Goal: Task Accomplishment & Management: Use online tool/utility

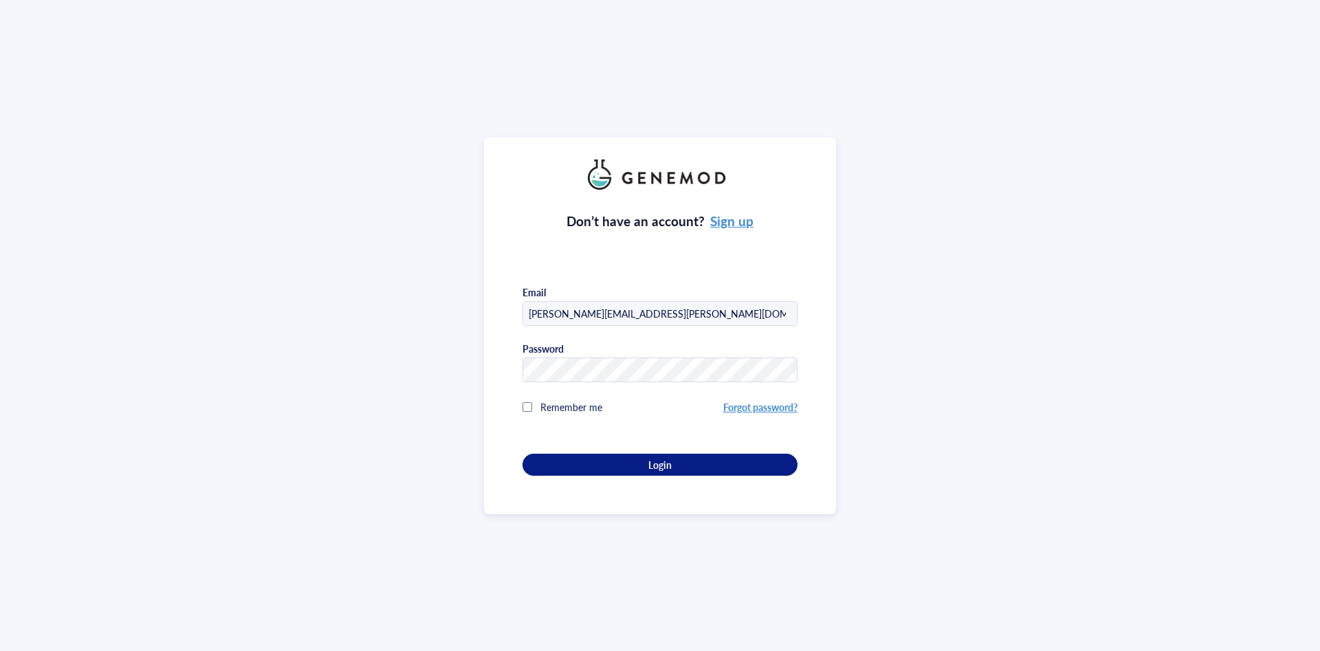
type input "[PERSON_NAME][EMAIL_ADDRESS][PERSON_NAME][DOMAIN_NAME]"
click at [542, 407] on span "Remember me" at bounding box center [571, 407] width 62 height 14
click at [597, 449] on div "Don’t have an account? Sign up Email [PERSON_NAME][EMAIL_ADDRESS][PERSON_NAME][…" at bounding box center [659, 333] width 275 height 286
click at [608, 468] on div "Login" at bounding box center [659, 464] width 231 height 12
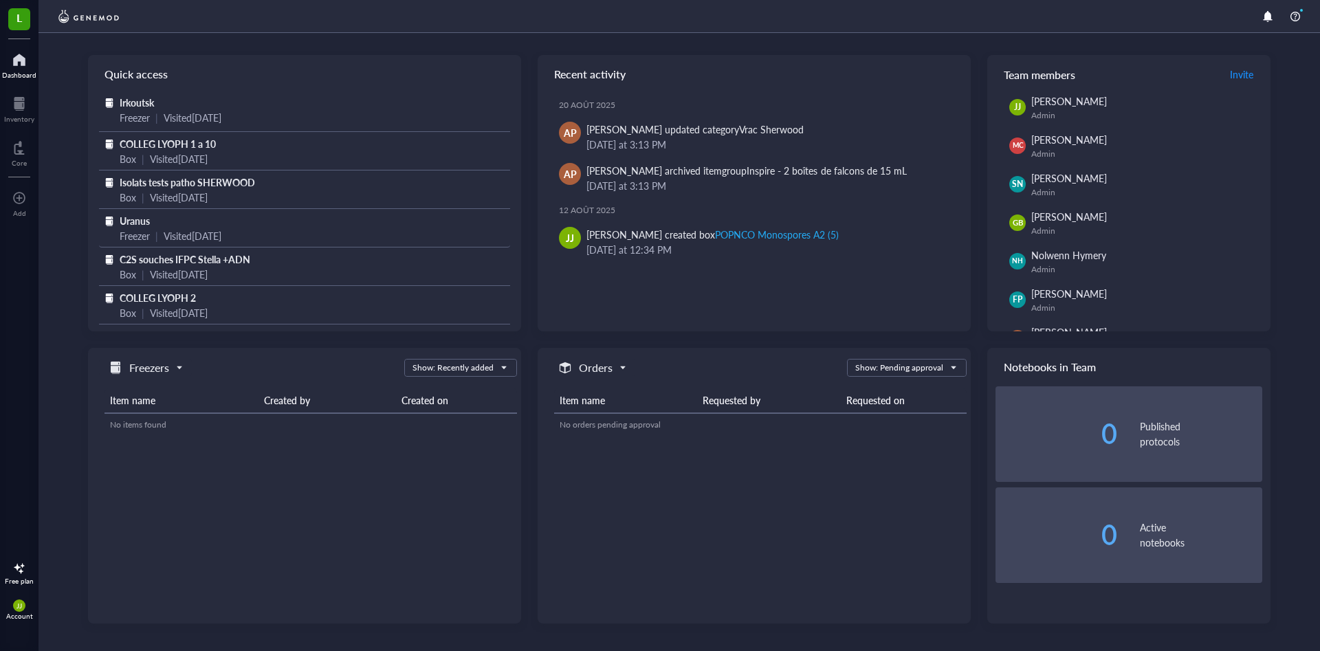
click at [126, 218] on span "Uranus" at bounding box center [135, 221] width 30 height 14
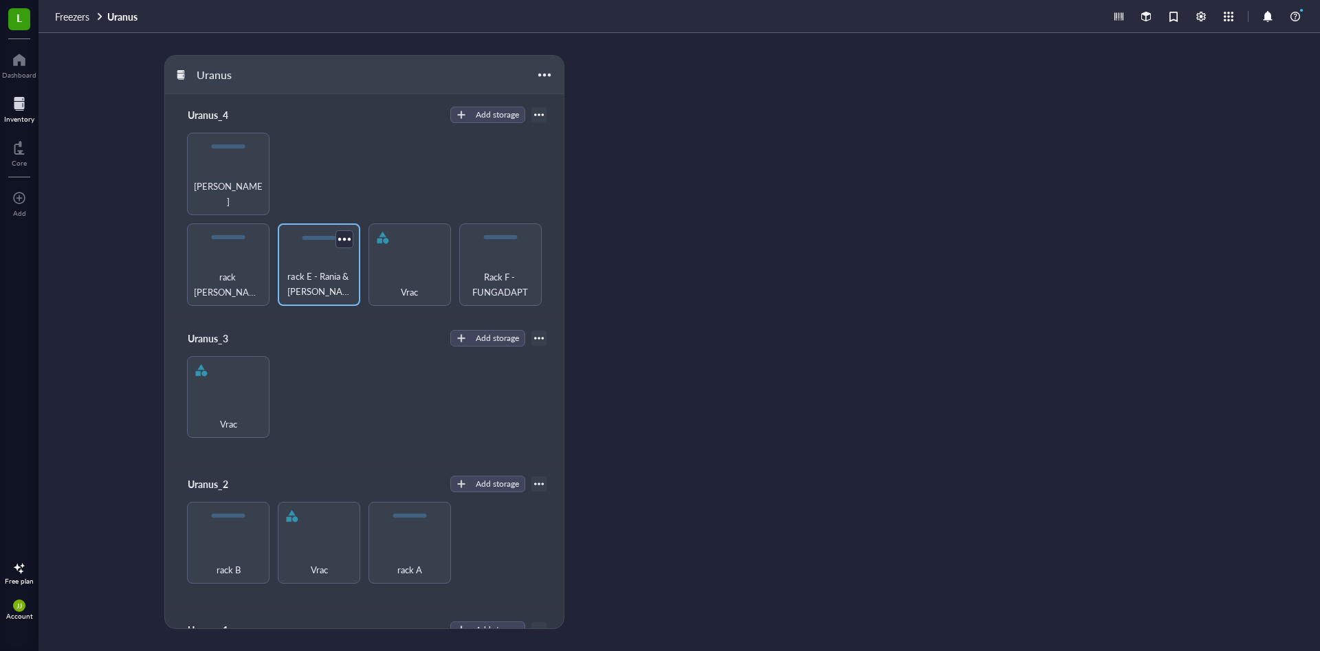
click at [321, 269] on span "rack E - Rania & Aida" at bounding box center [319, 284] width 69 height 30
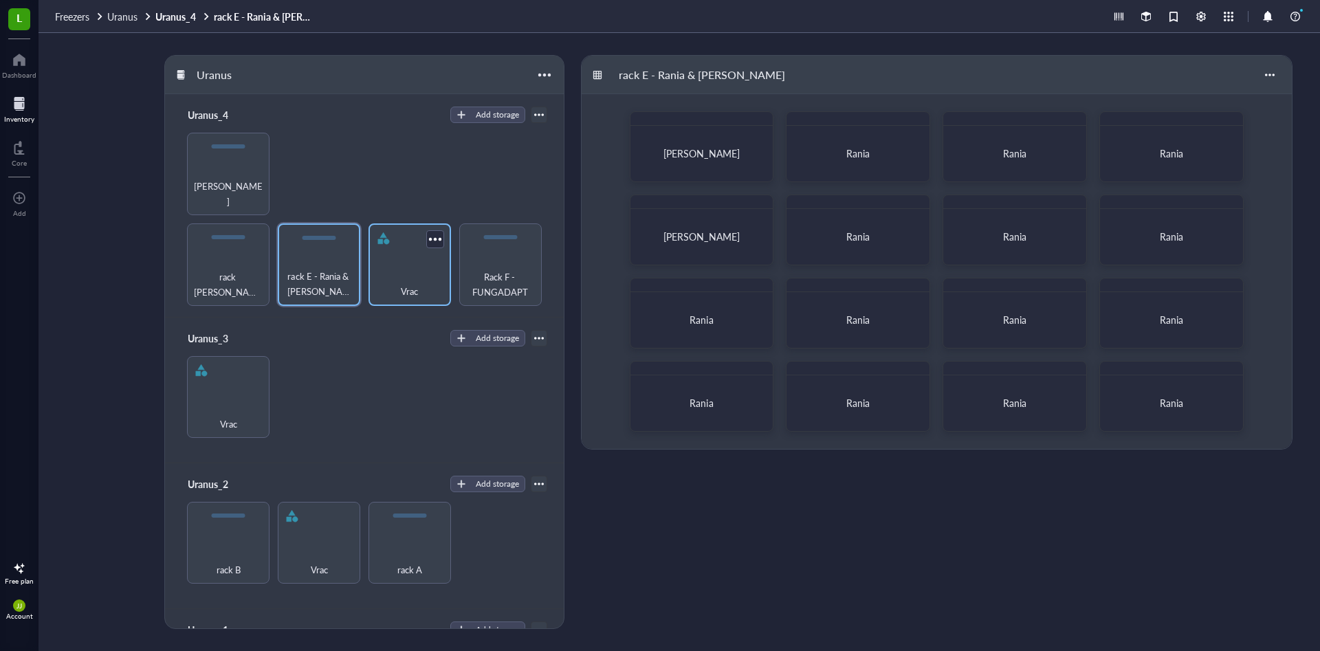
click at [419, 252] on div "Vrac" at bounding box center [409, 264] width 82 height 82
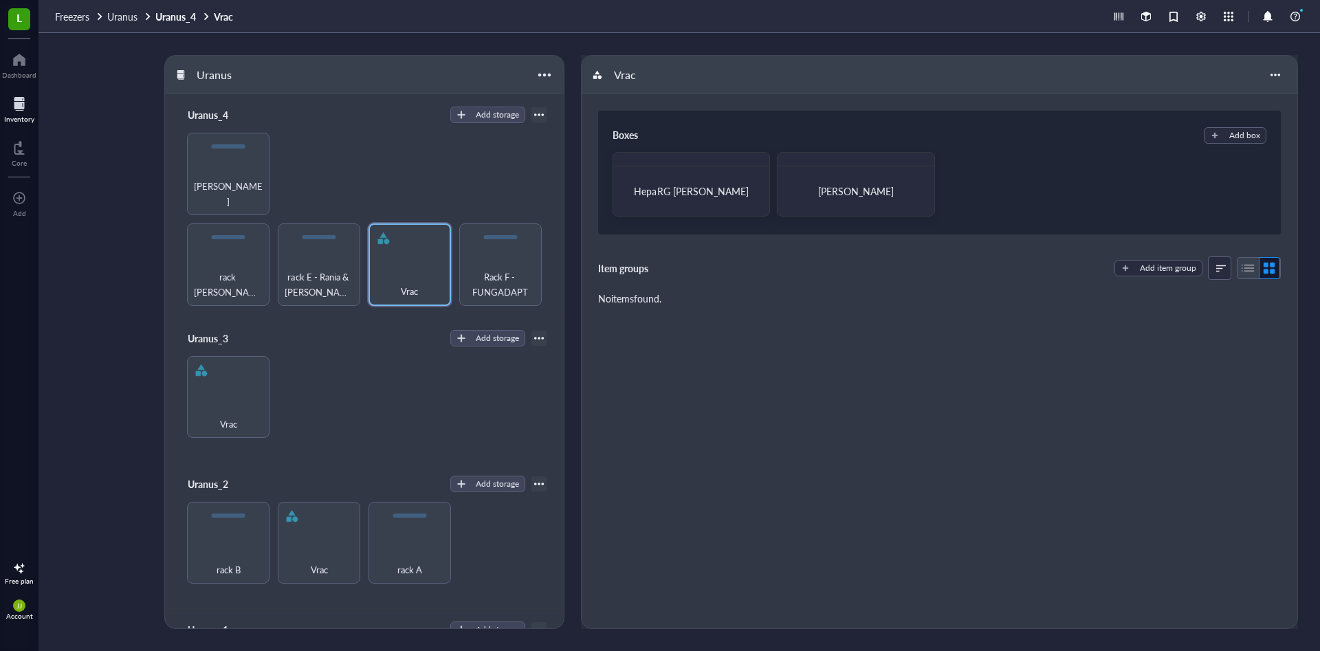
click at [760, 520] on div "Boxes Add box HepaRG Marine Podevin BAM - Mohammadou Item groups Add item group…" at bounding box center [939, 361] width 716 height 534
click at [495, 256] on div "Rack F - FUNGADAPT" at bounding box center [500, 264] width 82 height 82
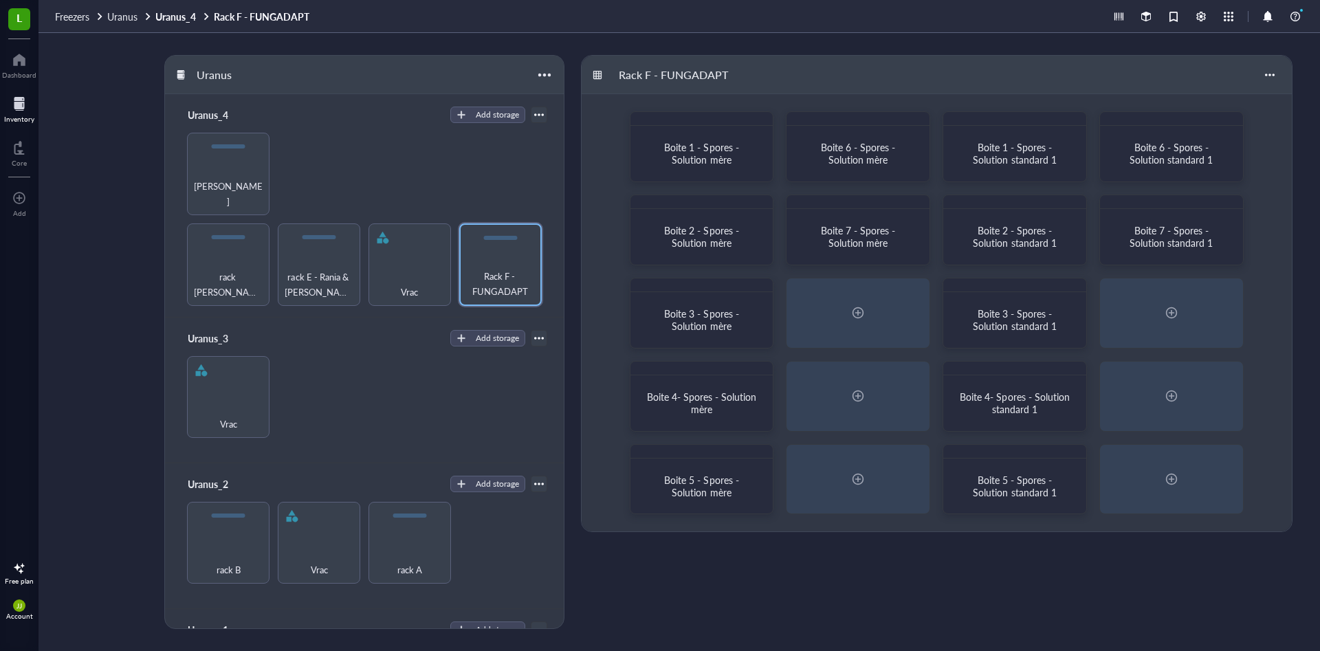
click at [289, 175] on div "rack D - SHERWOOD rack E - Rania & Aida Vrac Rack F - FUNGADAPT Rack G - SHERWO…" at bounding box center [363, 219] width 365 height 173
click at [244, 184] on span "Rack G - SHERWOOD" at bounding box center [228, 193] width 69 height 30
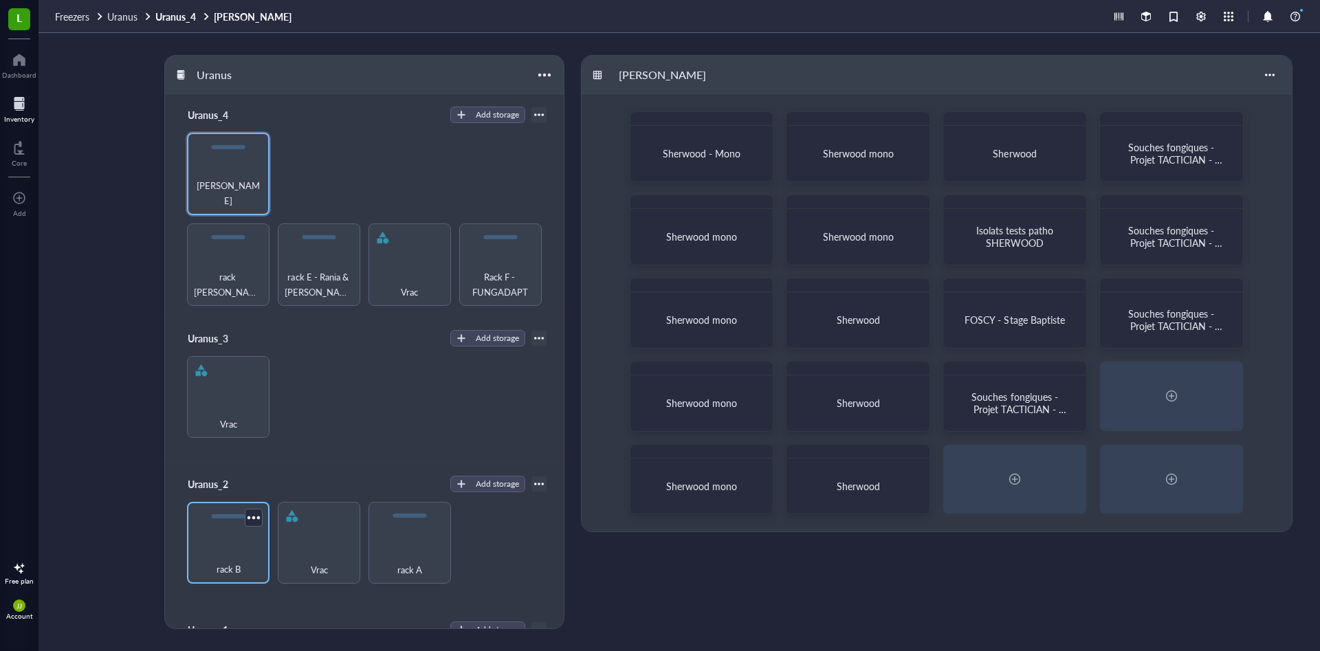
click at [242, 540] on div "rack B" at bounding box center [228, 543] width 82 height 82
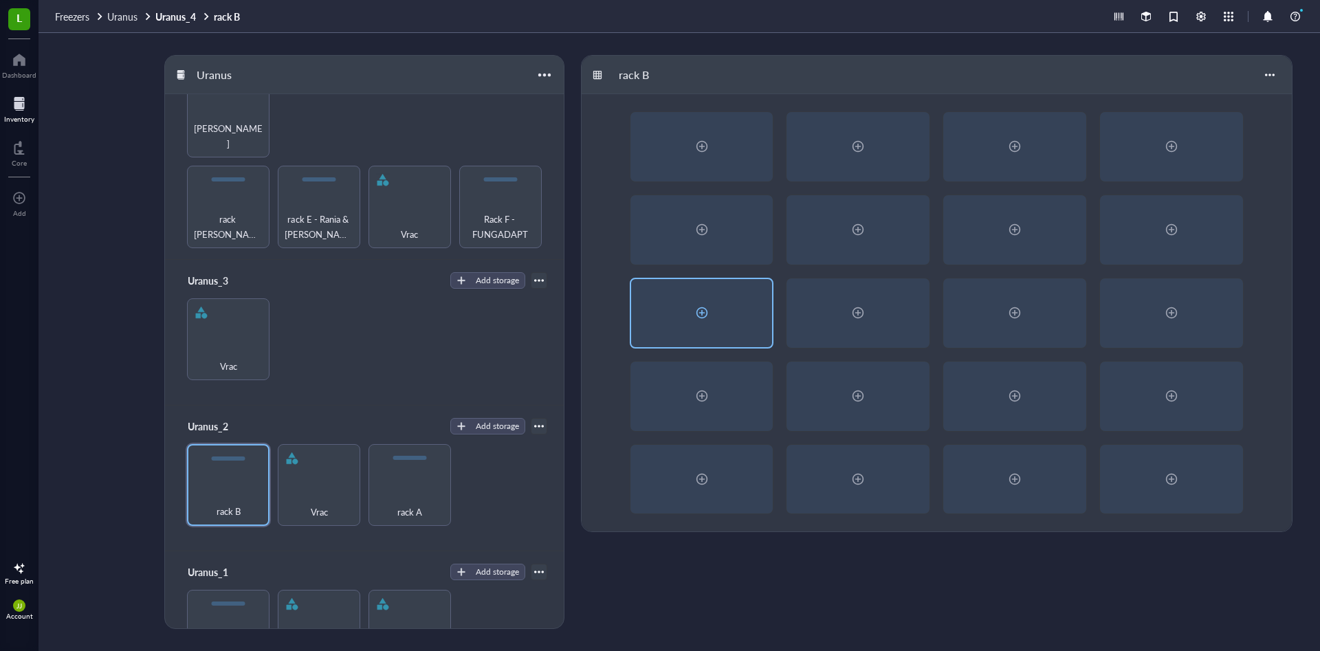
scroll to position [115, 0]
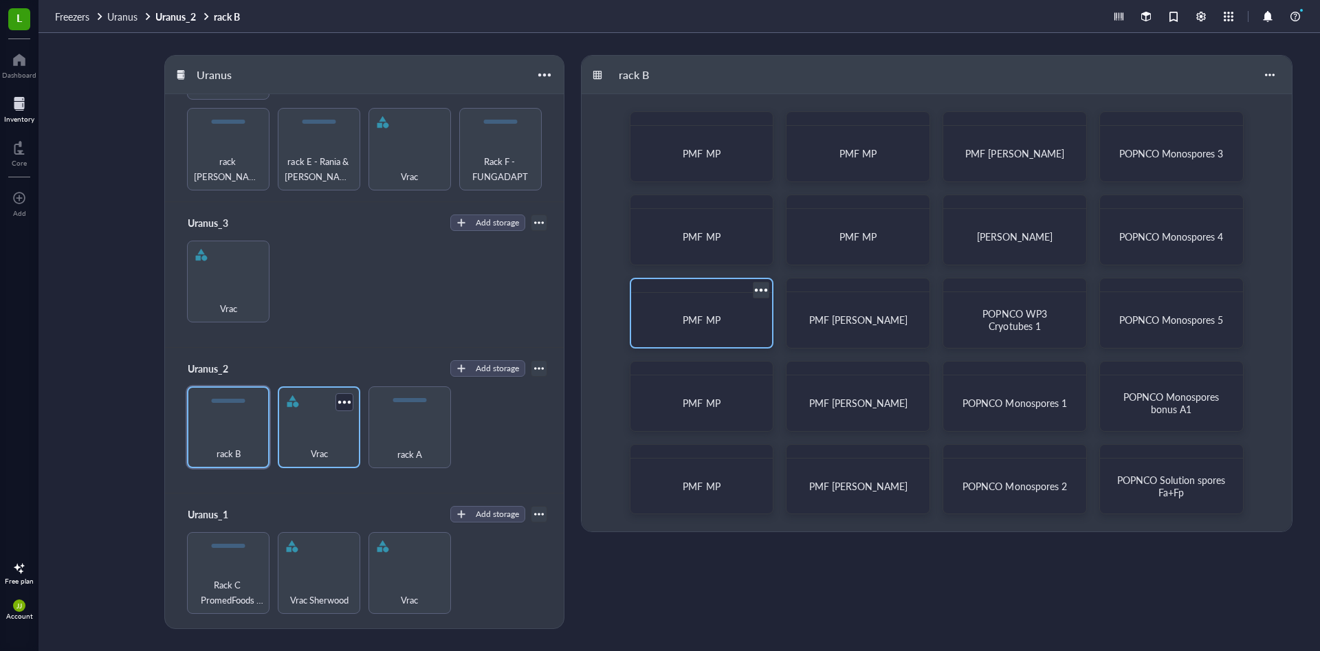
click at [300, 463] on div "Vrac" at bounding box center [319, 427] width 82 height 82
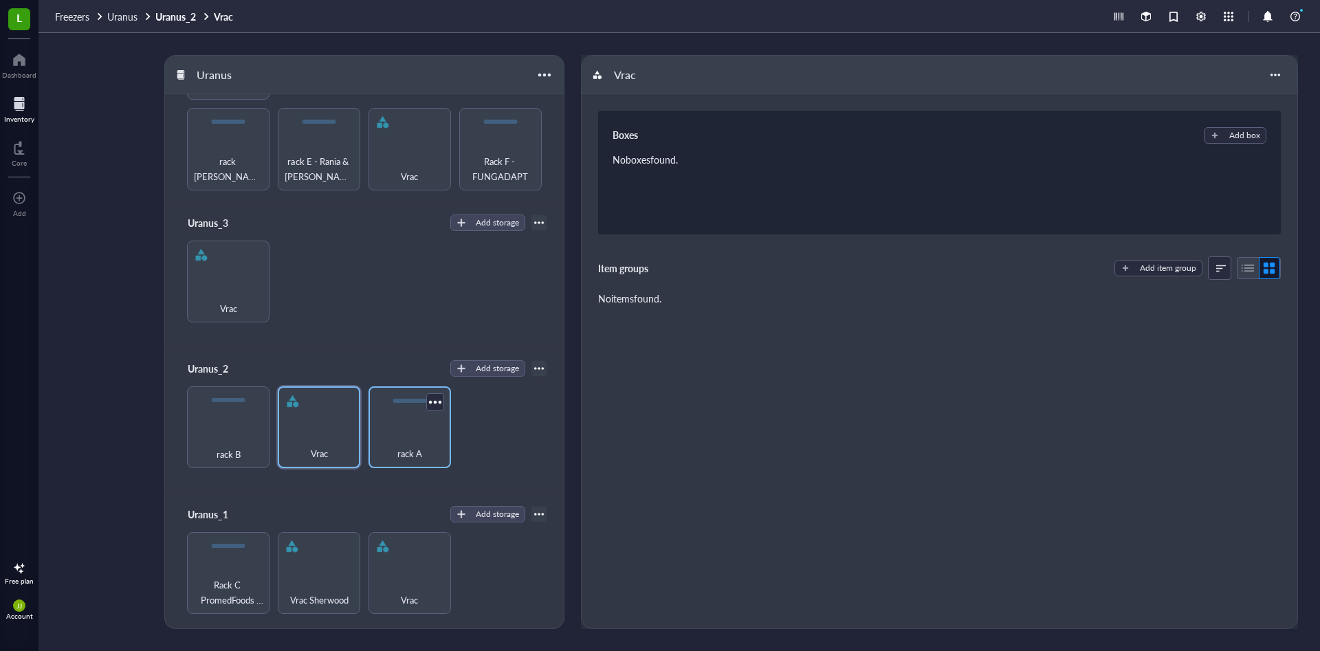
click at [424, 432] on div "rack A" at bounding box center [409, 446] width 69 height 30
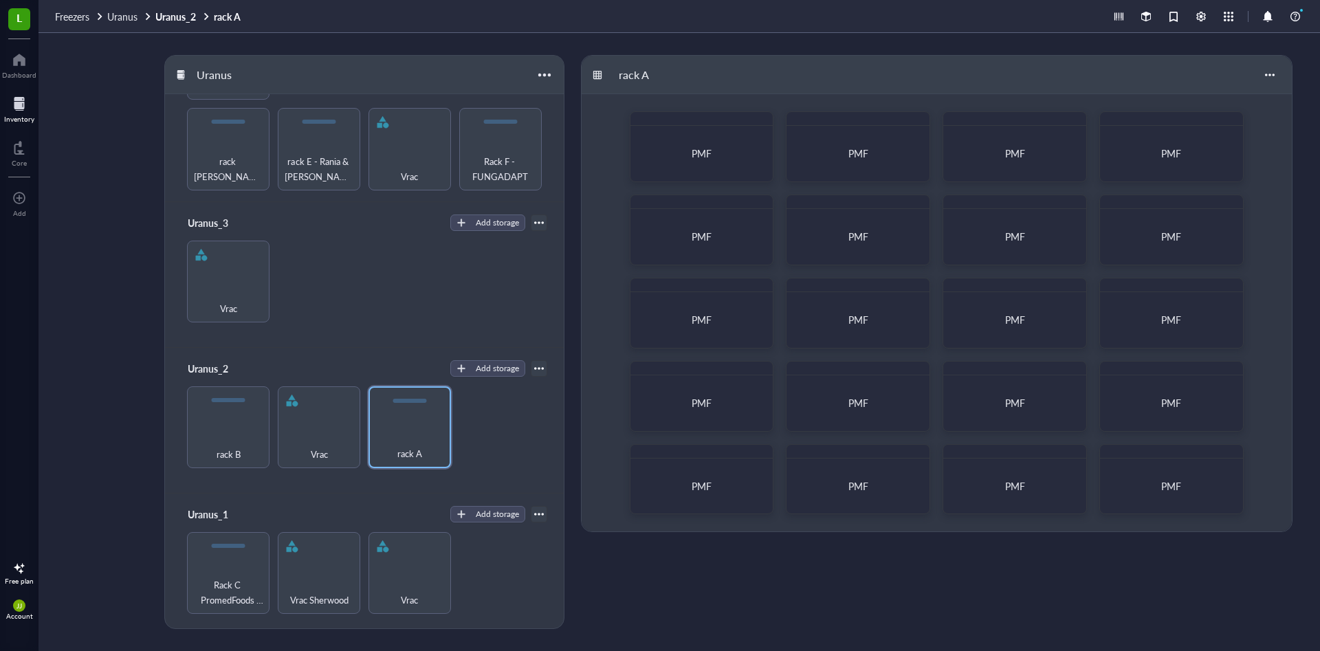
click at [225, 579] on span "Rack C PromedFoods Marine Penland" at bounding box center [228, 592] width 70 height 30
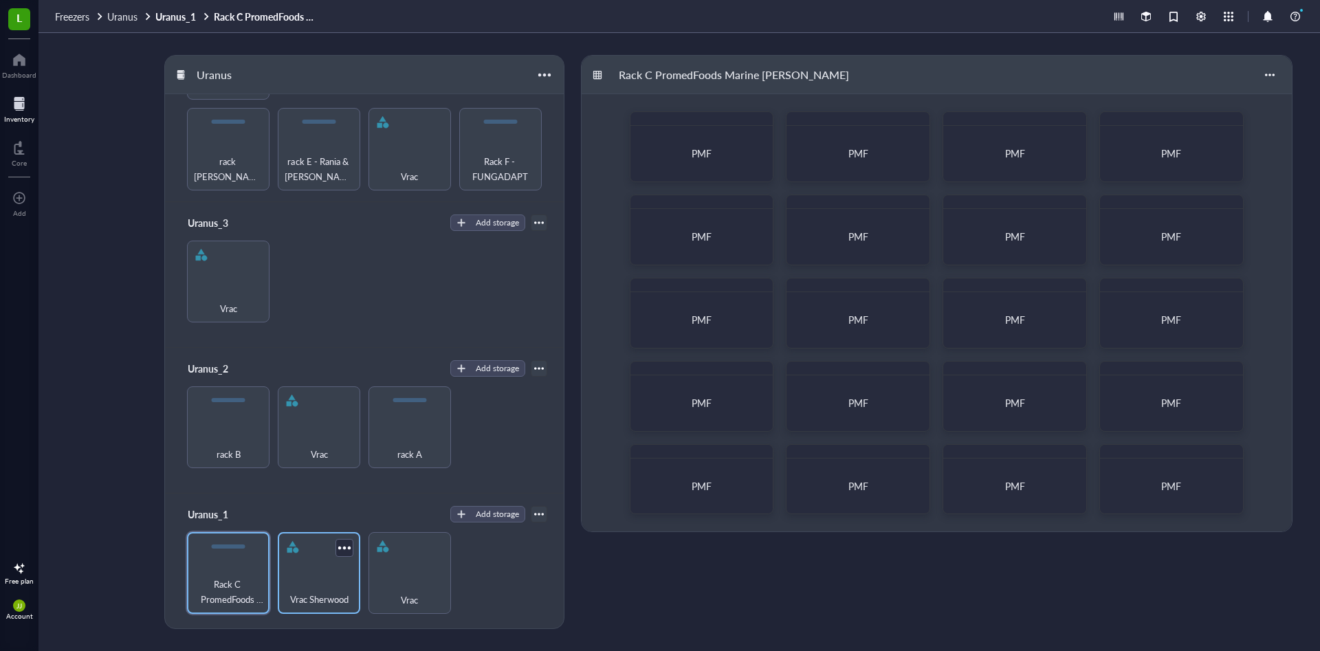
click at [312, 584] on div "Vrac Sherwood" at bounding box center [319, 592] width 69 height 30
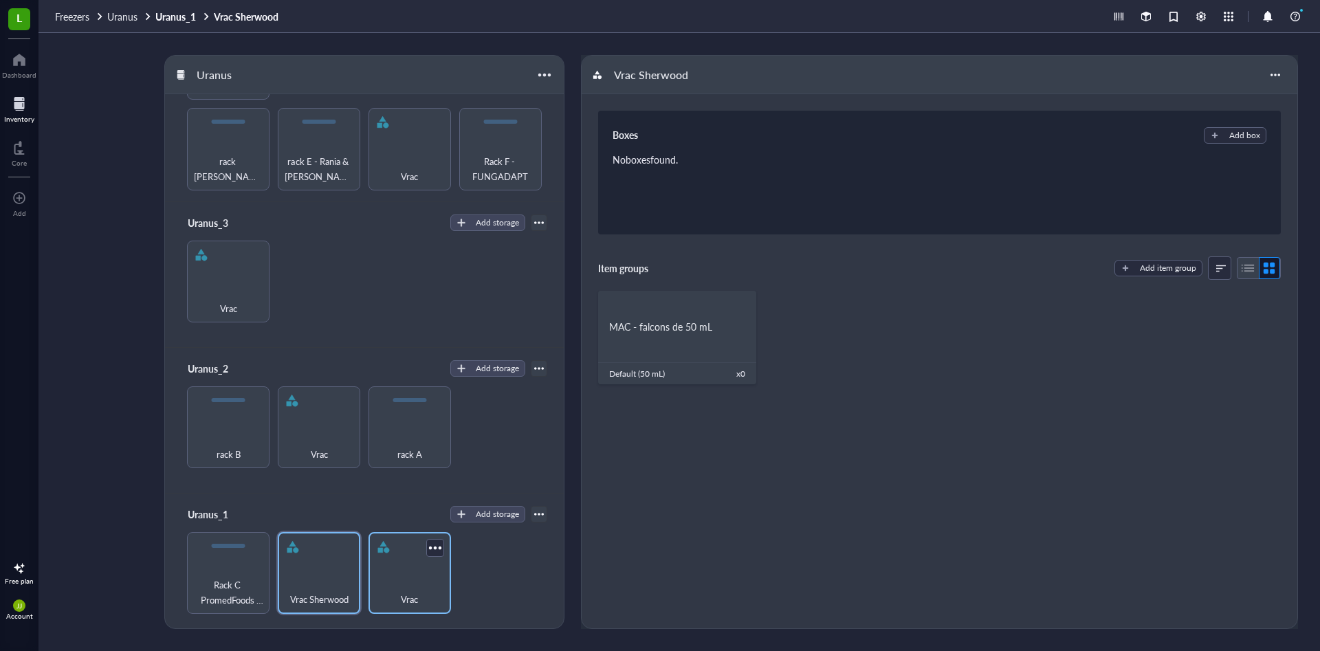
click at [416, 601] on span "Vrac" at bounding box center [409, 599] width 17 height 15
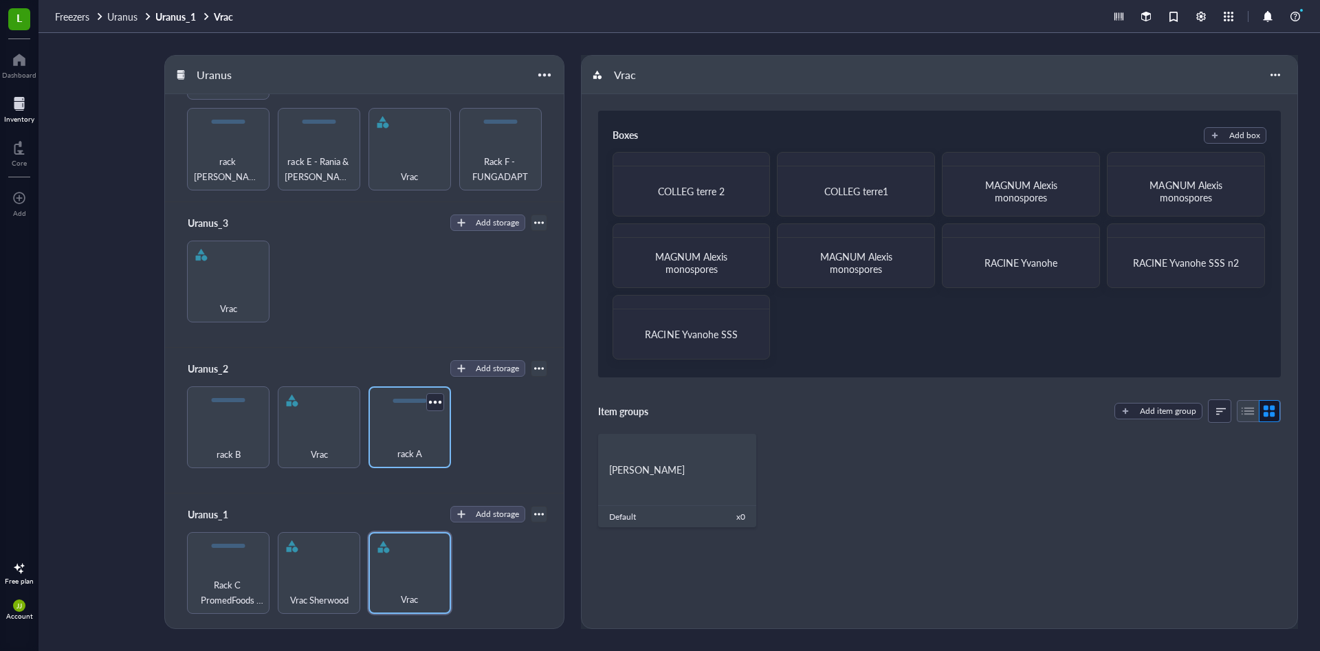
click at [401, 441] on div "rack A" at bounding box center [409, 446] width 69 height 30
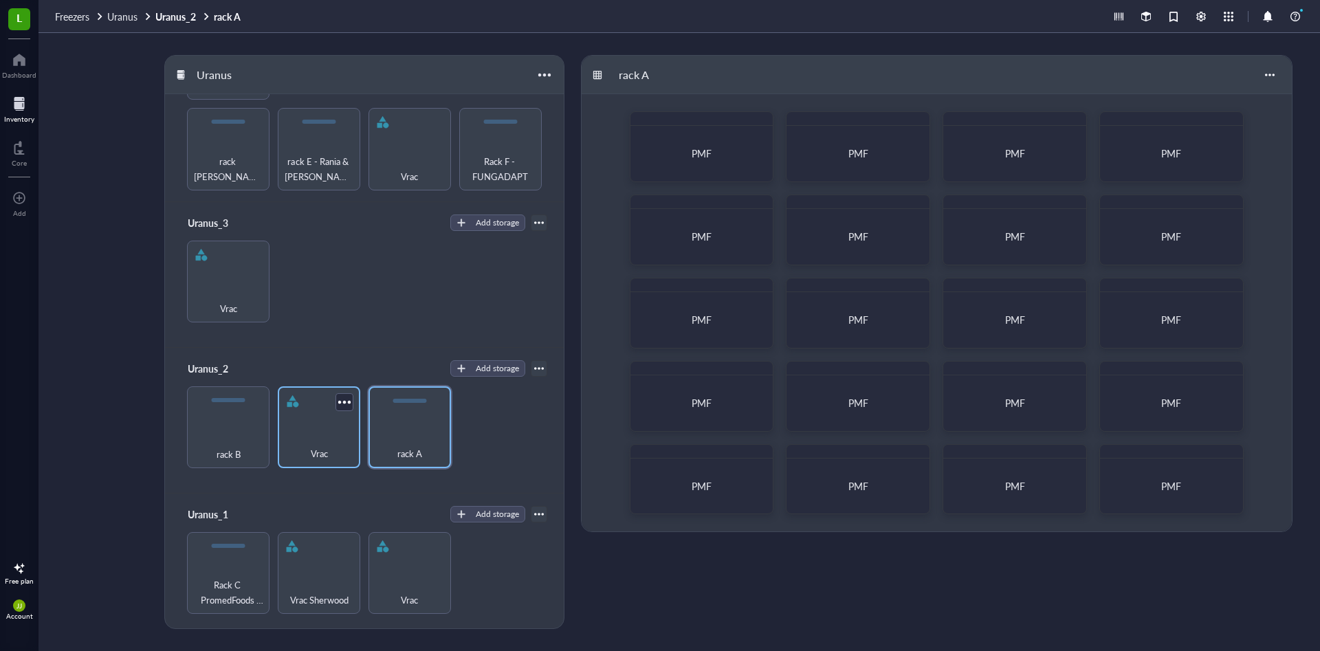
click at [329, 433] on div "Vrac" at bounding box center [319, 446] width 69 height 30
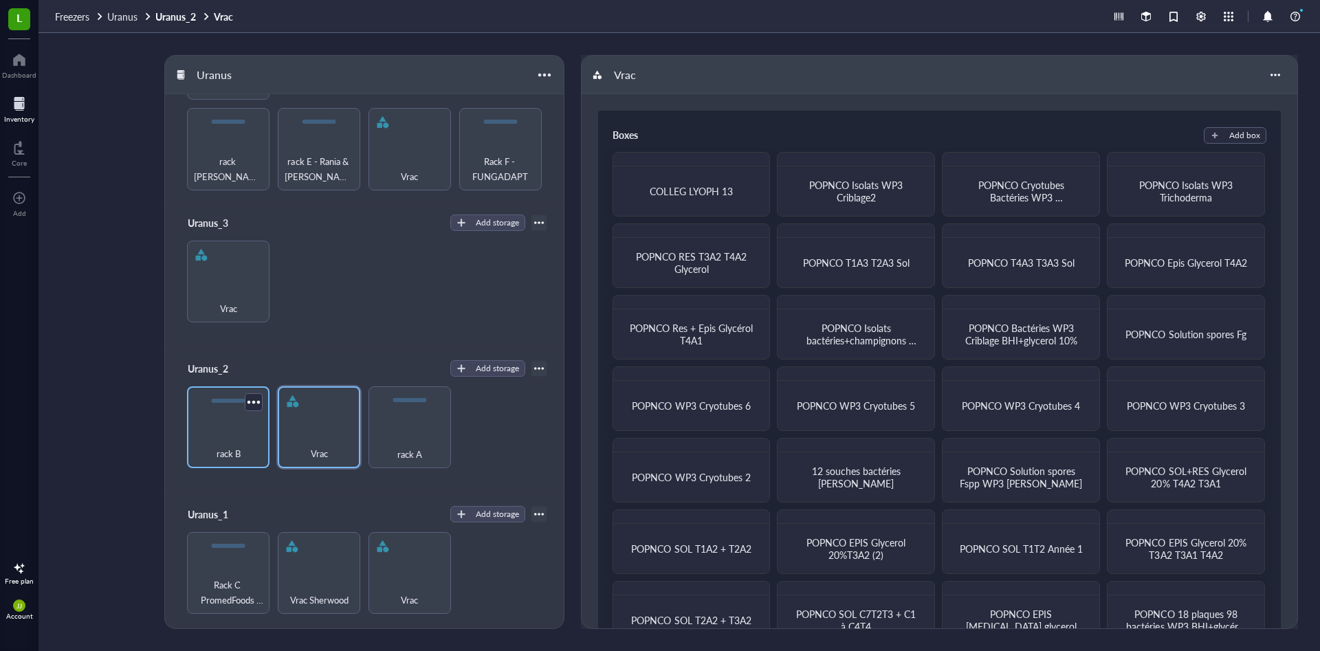
click at [195, 423] on div "rack B" at bounding box center [228, 427] width 82 height 82
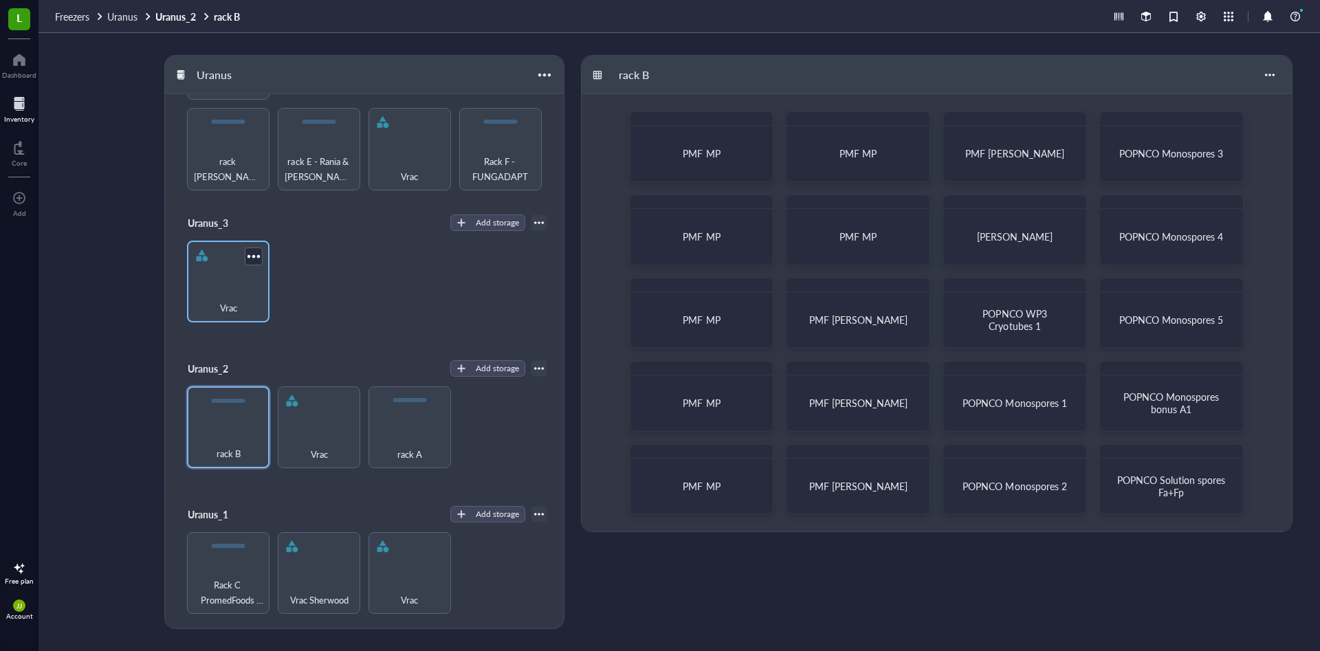
click at [206, 270] on div "Vrac" at bounding box center [228, 282] width 82 height 82
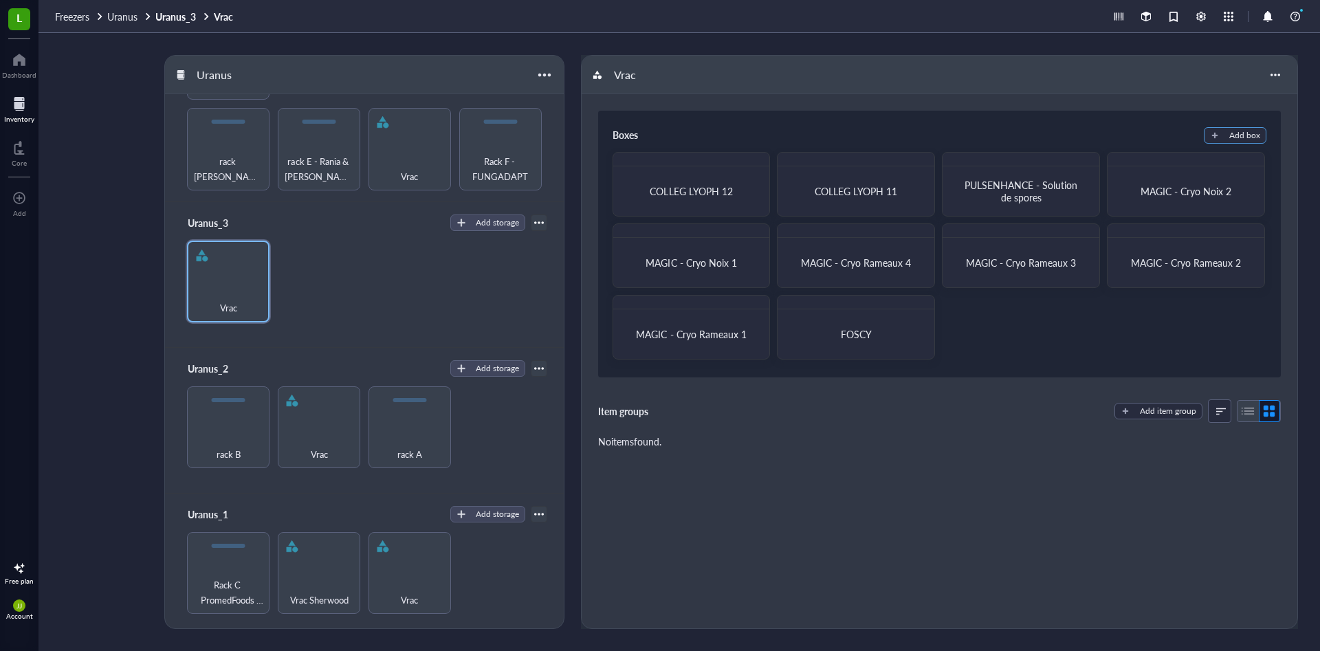
click at [1217, 137] on div "button" at bounding box center [1215, 136] width 10 height 10
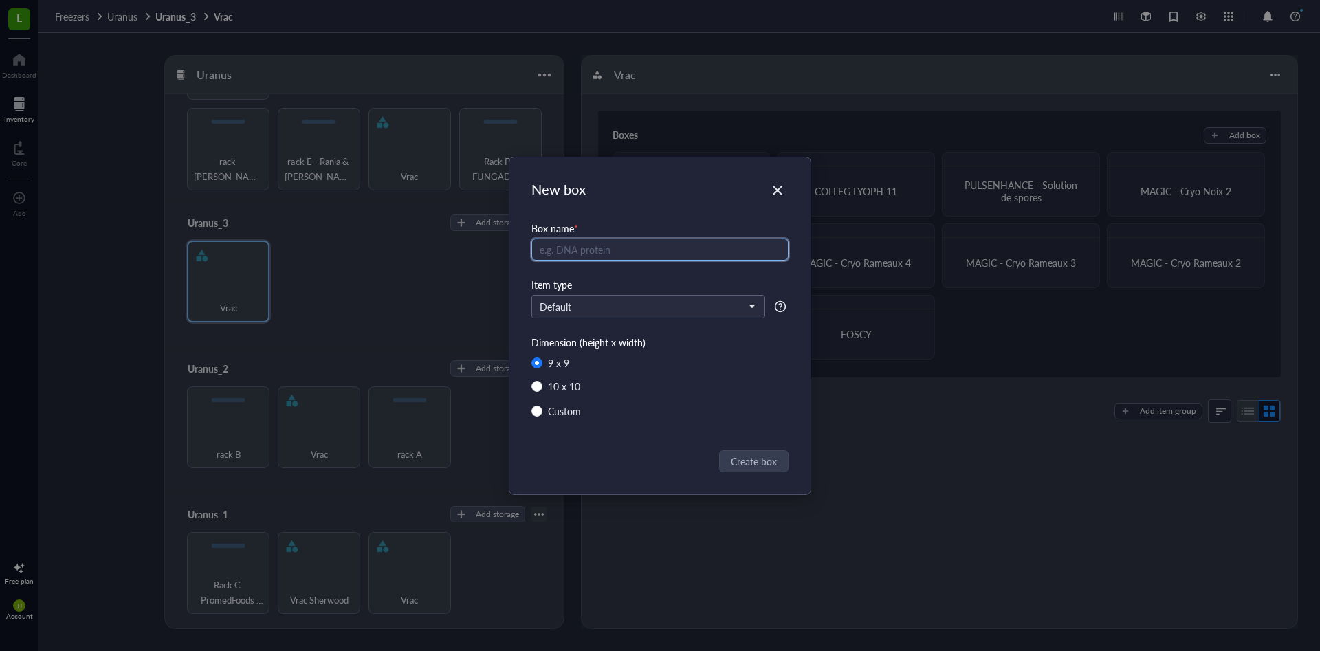
radio input "false"
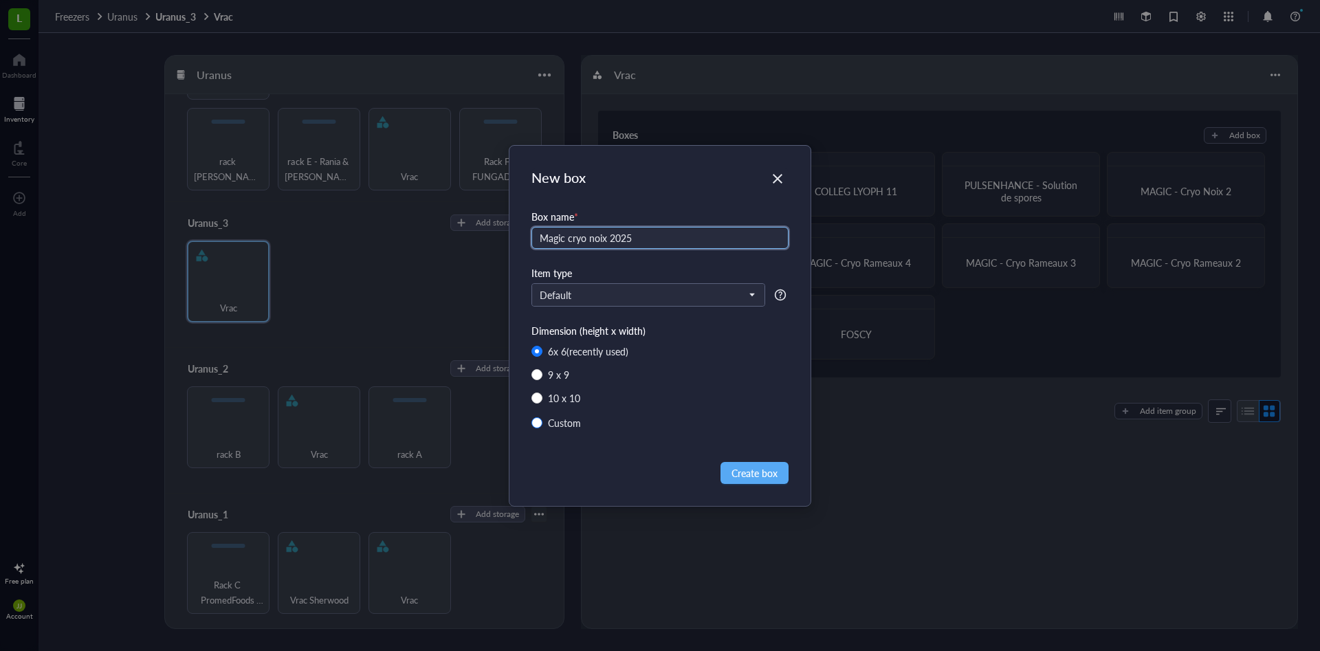
type input "Magic cryo noix 2025"
click at [536, 418] on input "Custom" at bounding box center [536, 422] width 11 height 11
radio input "true"
radio input "false"
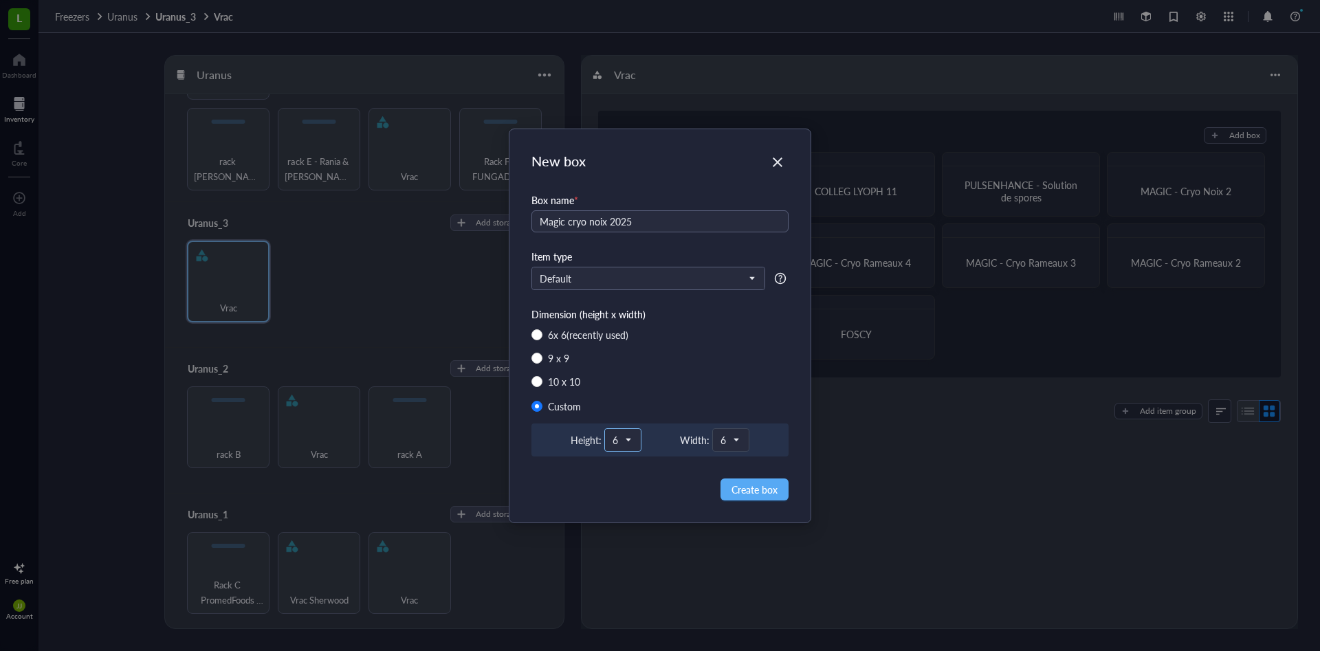
click at [632, 444] on div "6" at bounding box center [623, 440] width 36 height 22
click at [617, 550] on div "4" at bounding box center [623, 555] width 12 height 12
click at [727, 445] on span "6" at bounding box center [729, 440] width 18 height 12
click at [731, 559] on div "4" at bounding box center [730, 555] width 12 height 12
click at [774, 486] on span "Create box" at bounding box center [754, 489] width 46 height 15
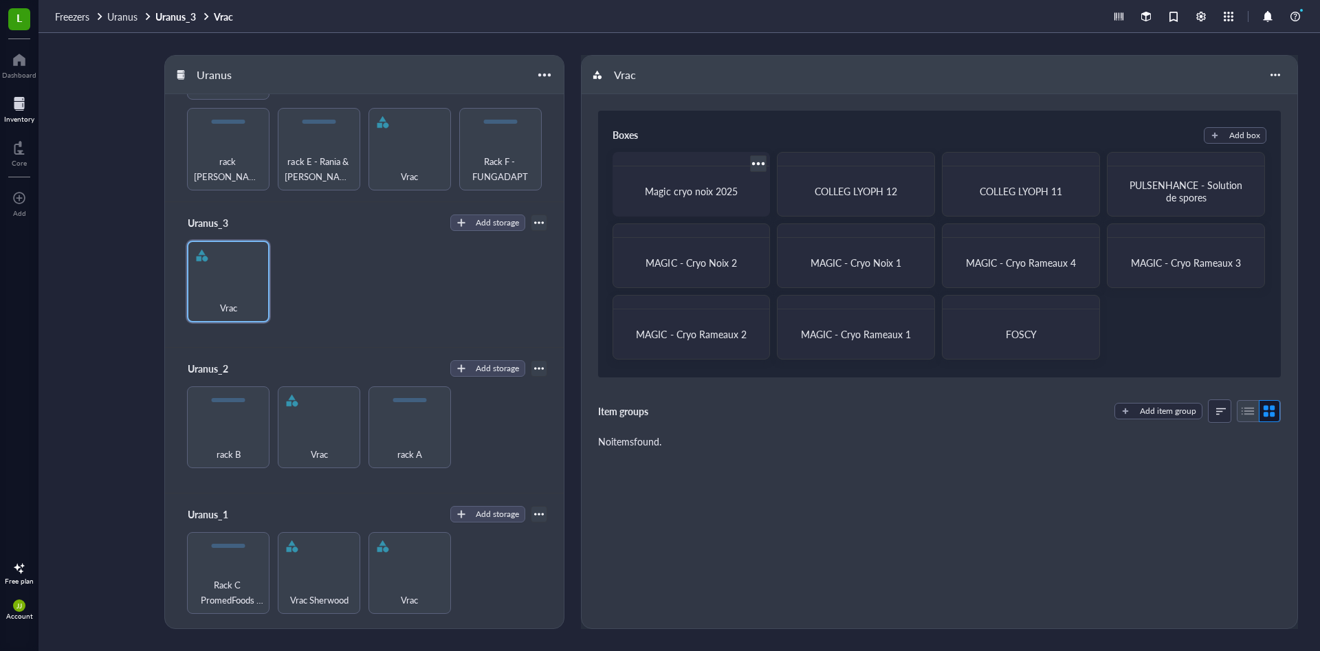
click at [705, 188] on span "Magic cryo noix 2025" at bounding box center [691, 191] width 92 height 14
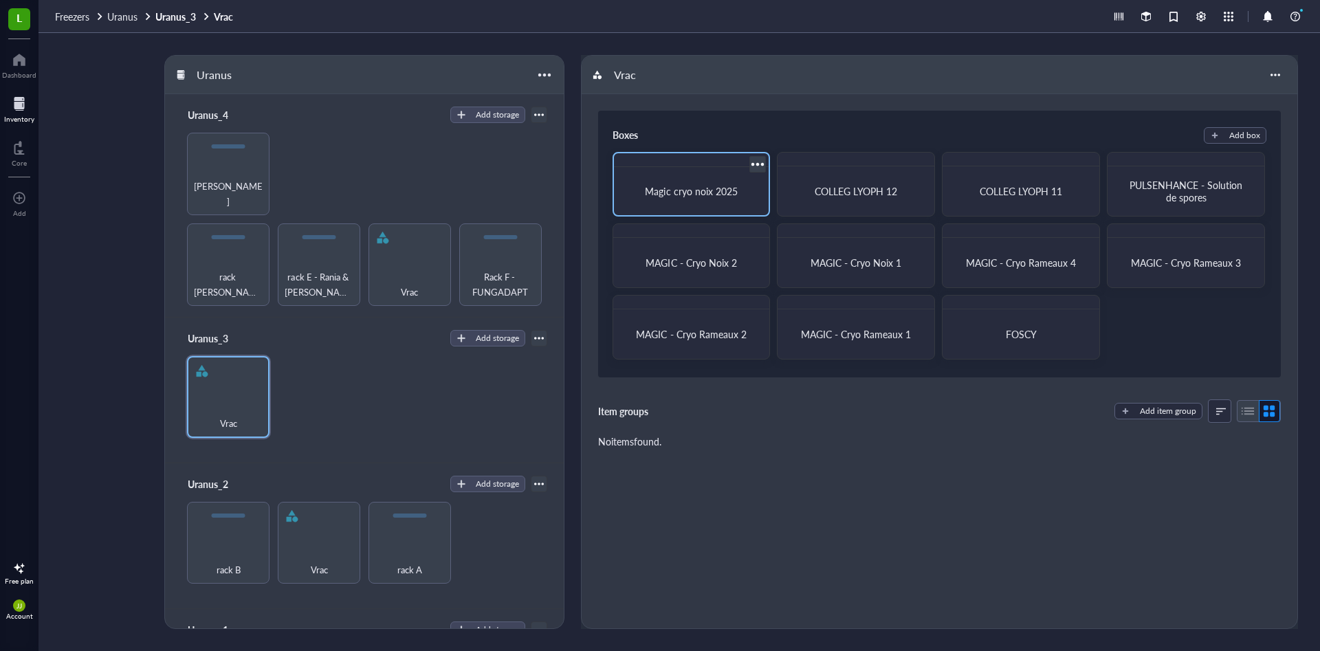
click at [759, 160] on div at bounding box center [758, 164] width 20 height 20
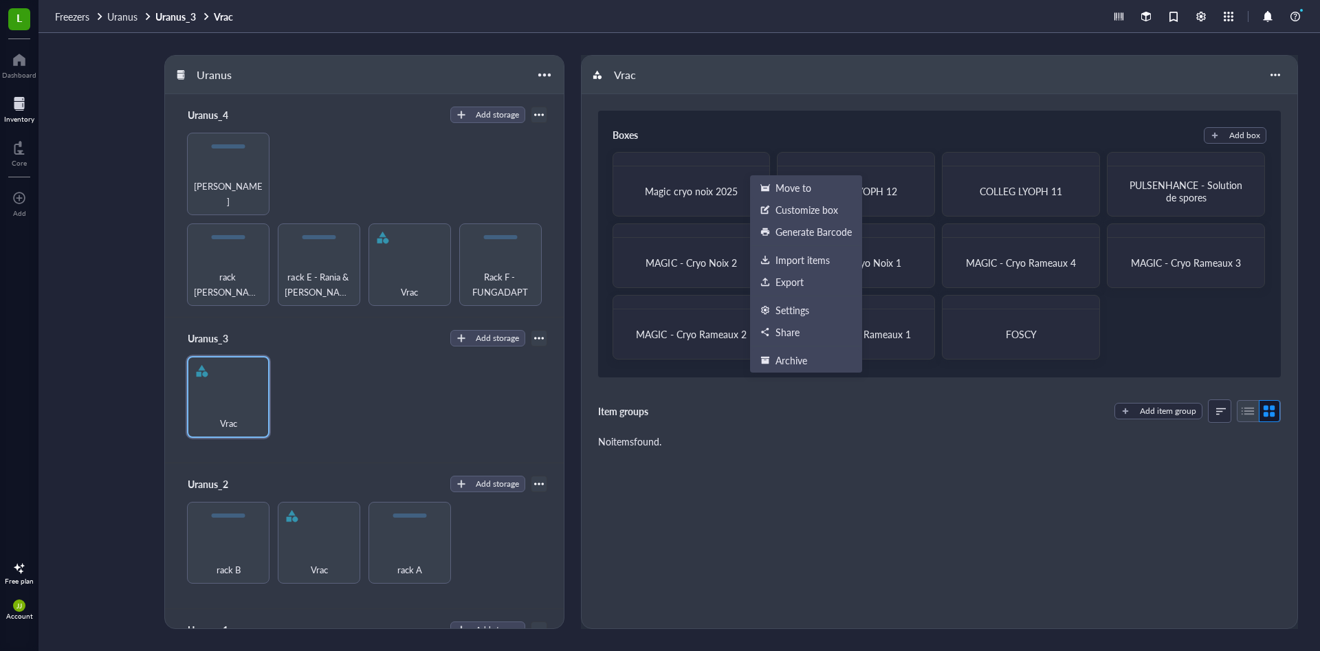
click at [802, 439] on div "No items found." at bounding box center [939, 441] width 683 height 15
